Goal: Information Seeking & Learning: Learn about a topic

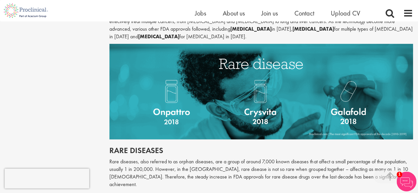
scroll to position [727, 0]
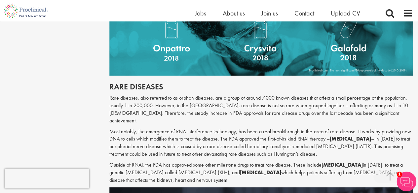
scroll to position [814, 0]
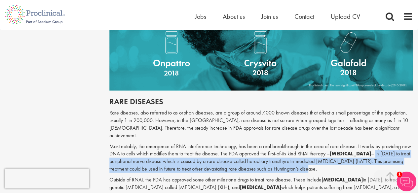
drag, startPoint x: 357, startPoint y: 122, endPoint x: 296, endPoint y: 136, distance: 62.7
click at [296, 143] on p "Most notably, the emergence of RNA interference technology, has been a real bre…" at bounding box center [261, 158] width 304 height 30
click at [306, 143] on p "Most notably, the emergence of RNA interference technology, has been a real bre…" at bounding box center [261, 158] width 304 height 30
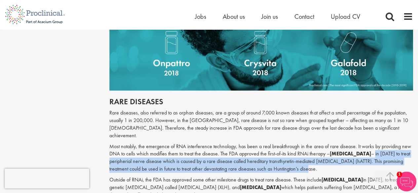
click at [317, 143] on p "Most notably, the emergence of RNA interference technology, has been a real bre…" at bounding box center [261, 158] width 304 height 30
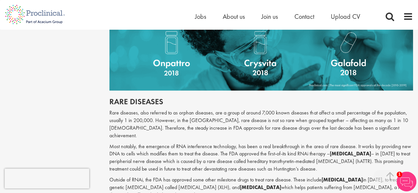
click at [317, 143] on p "Most notably, the emergence of RNA interference technology, has been a real bre…" at bounding box center [261, 158] width 304 height 30
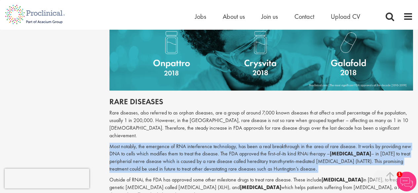
click at [317, 143] on p "Most notably, the emergence of RNA interference technology, has been a real bre…" at bounding box center [261, 158] width 304 height 30
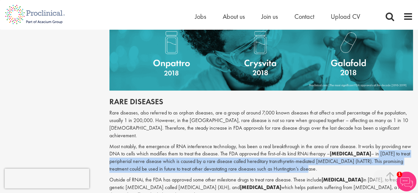
drag, startPoint x: 359, startPoint y: 124, endPoint x: 399, endPoint y: 137, distance: 42.7
click at [399, 143] on p "Most notably, the emergence of RNA interference technology, has been a real bre…" at bounding box center [261, 158] width 304 height 30
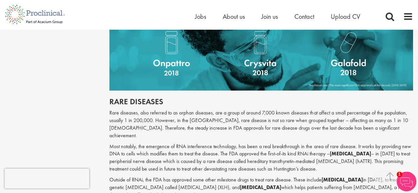
drag, startPoint x: 373, startPoint y: 152, endPoint x: 395, endPoint y: 133, distance: 29.1
click at [395, 143] on p "Most notably, the emergence of RNA interference technology, has been a real bre…" at bounding box center [261, 158] width 304 height 30
